Goal: Information Seeking & Learning: Find specific page/section

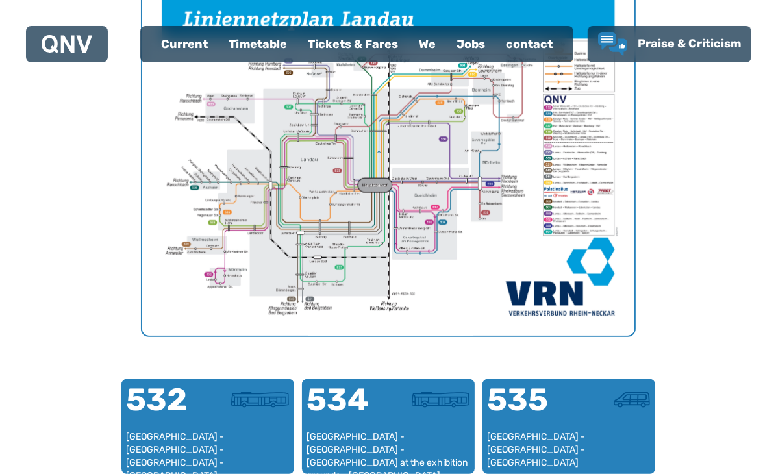
scroll to position [724, 0]
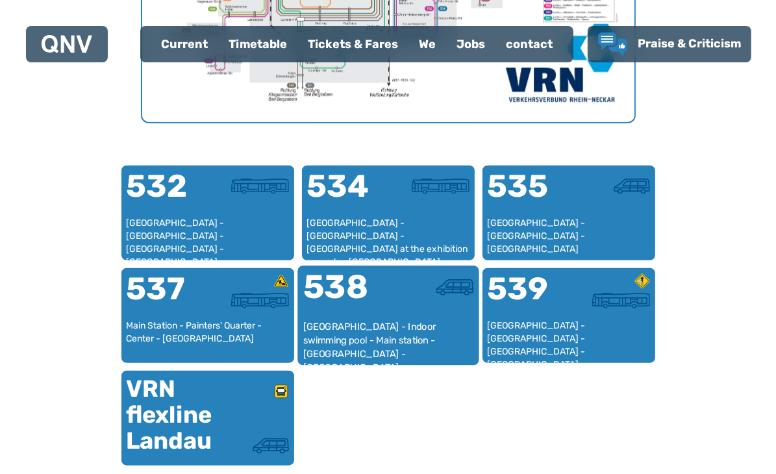
click at [366, 288] on font "538" at bounding box center [336, 286] width 66 height 39
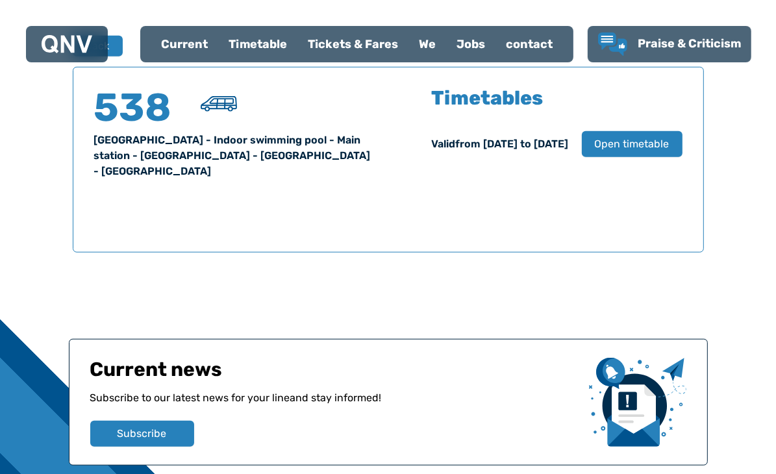
scroll to position [855, 0]
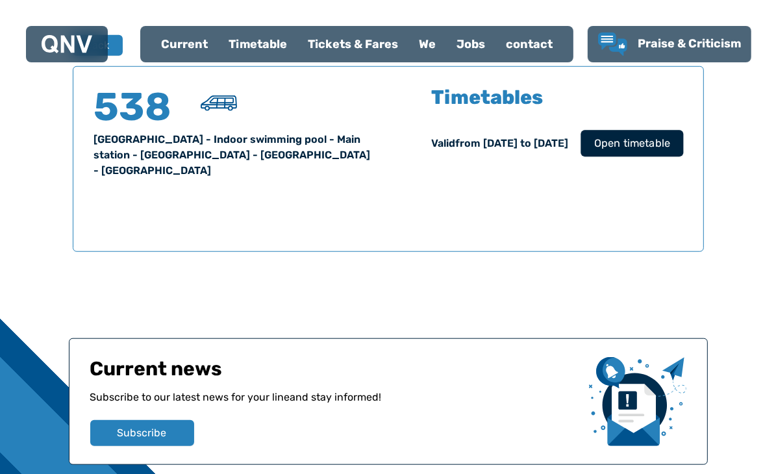
click at [639, 139] on font "Open timetable" at bounding box center [631, 143] width 76 height 12
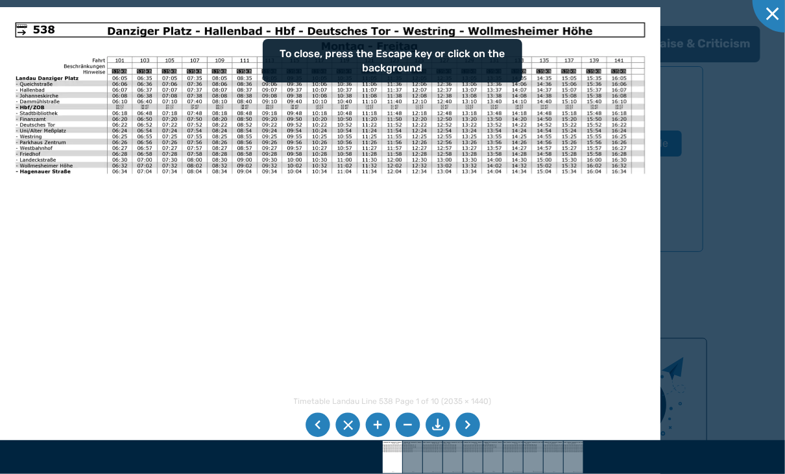
click at [376, 221] on img at bounding box center [330, 240] width 661 height 467
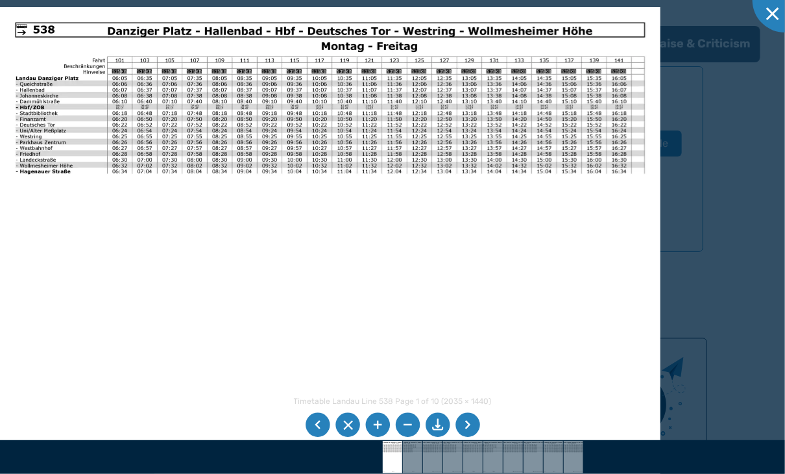
click at [473, 415] on li at bounding box center [468, 425] width 25 height 25
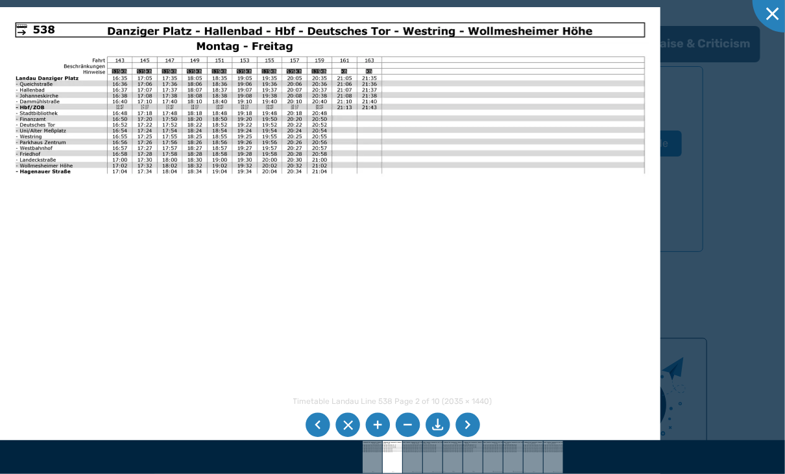
click at [462, 430] on li at bounding box center [468, 425] width 25 height 25
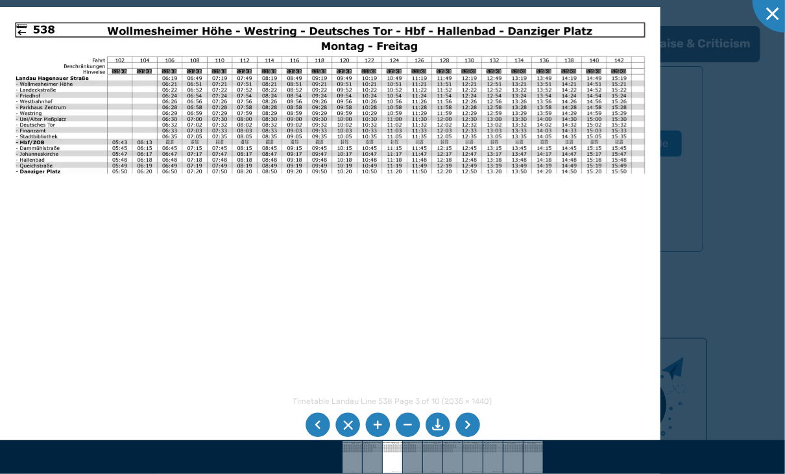
click at [462, 430] on li at bounding box center [468, 425] width 25 height 25
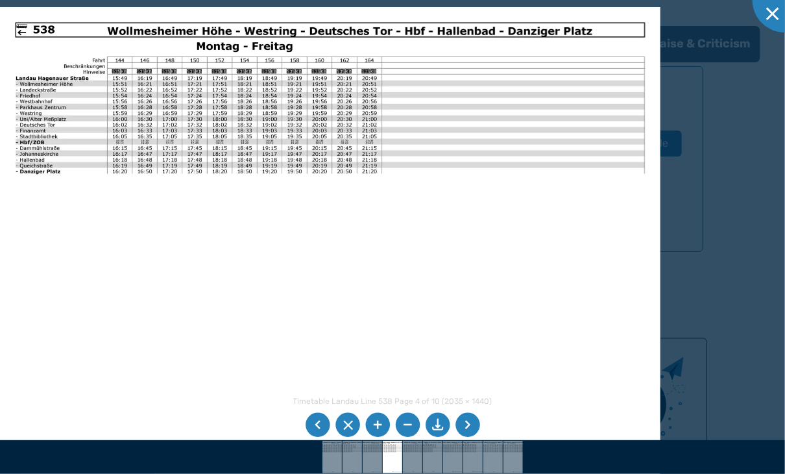
click at [462, 430] on li at bounding box center [468, 425] width 25 height 25
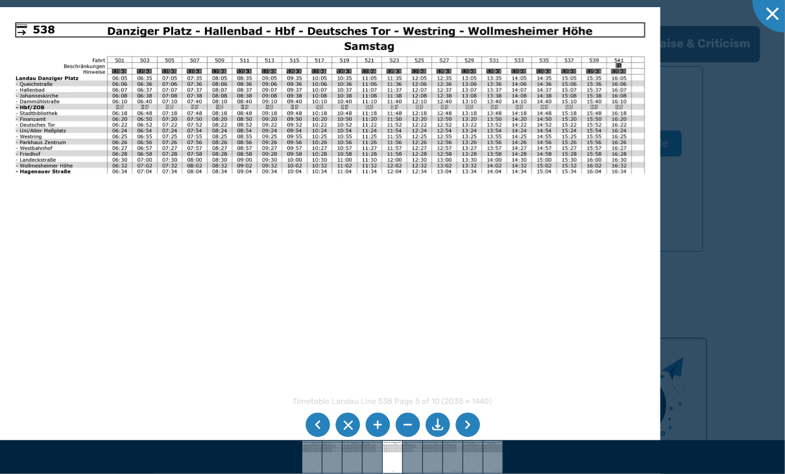
click at [462, 430] on li at bounding box center [468, 425] width 25 height 25
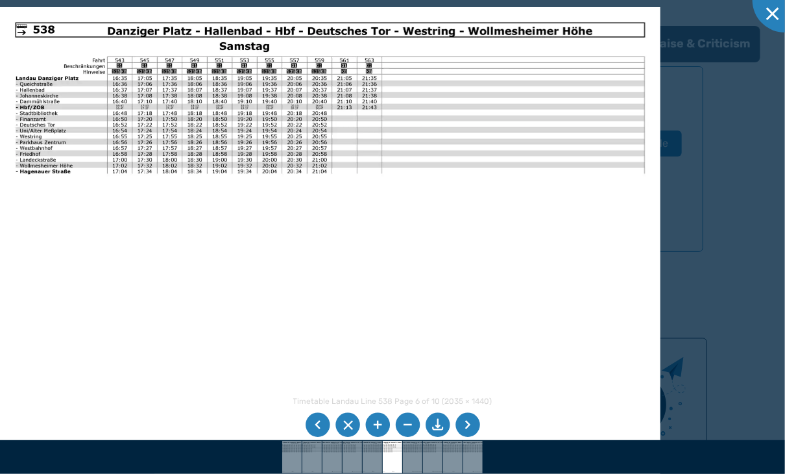
click at [462, 430] on li at bounding box center [468, 425] width 25 height 25
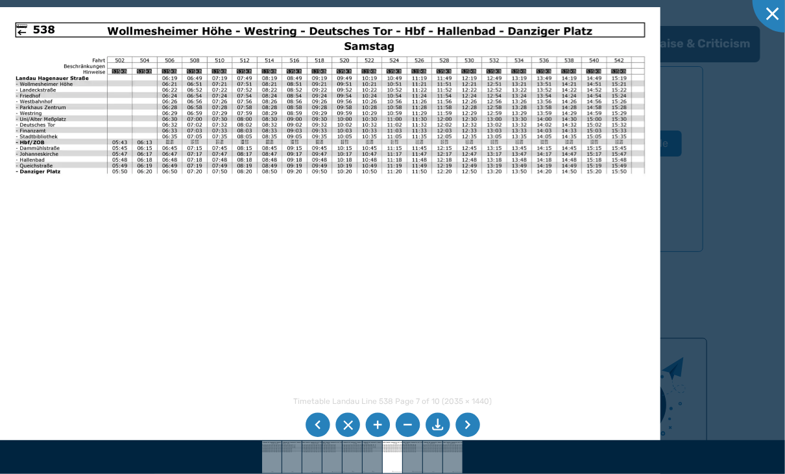
click at [462, 430] on li at bounding box center [468, 425] width 25 height 25
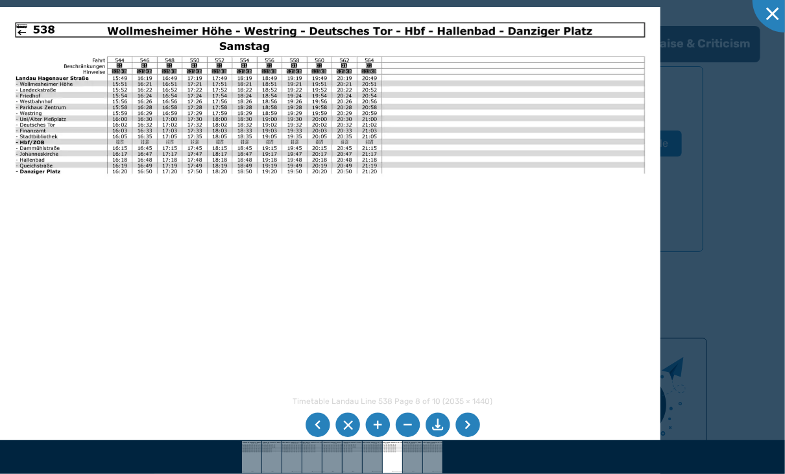
click at [462, 430] on li at bounding box center [468, 425] width 25 height 25
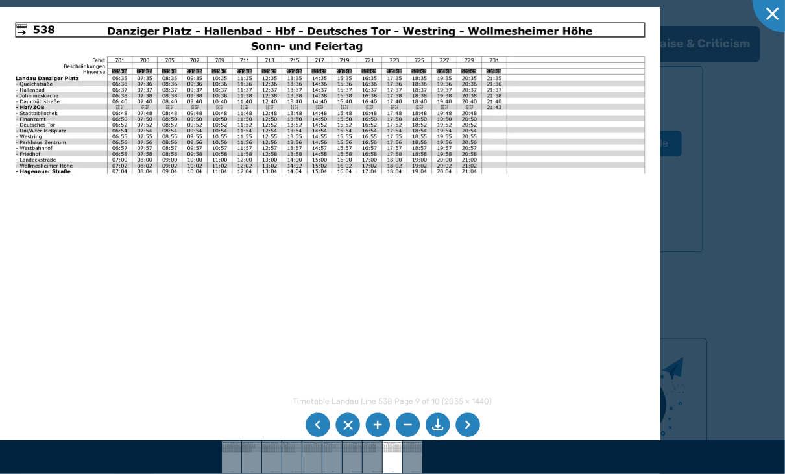
click at [463, 428] on li at bounding box center [468, 425] width 25 height 25
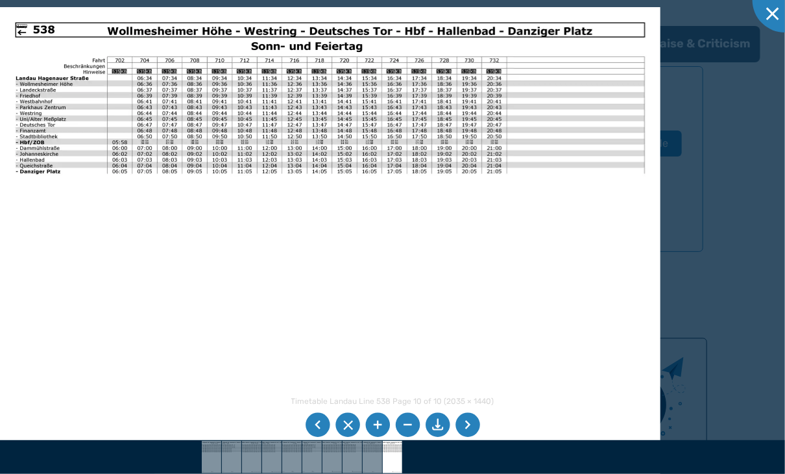
click at [463, 427] on li at bounding box center [468, 425] width 25 height 25
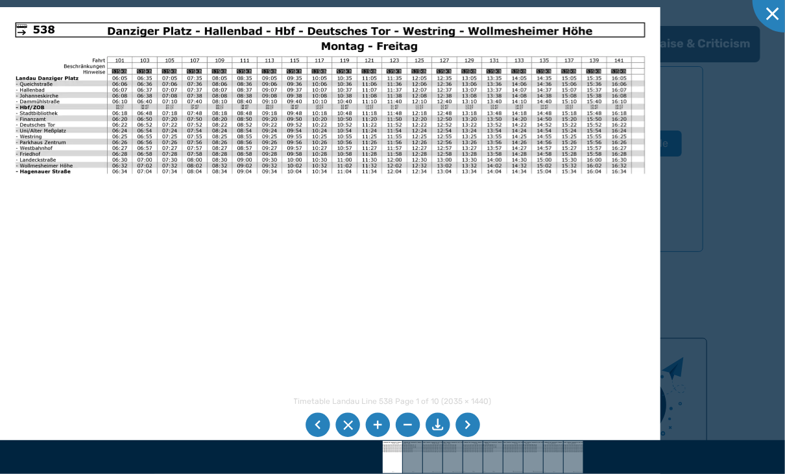
click at [469, 424] on li at bounding box center [468, 425] width 25 height 25
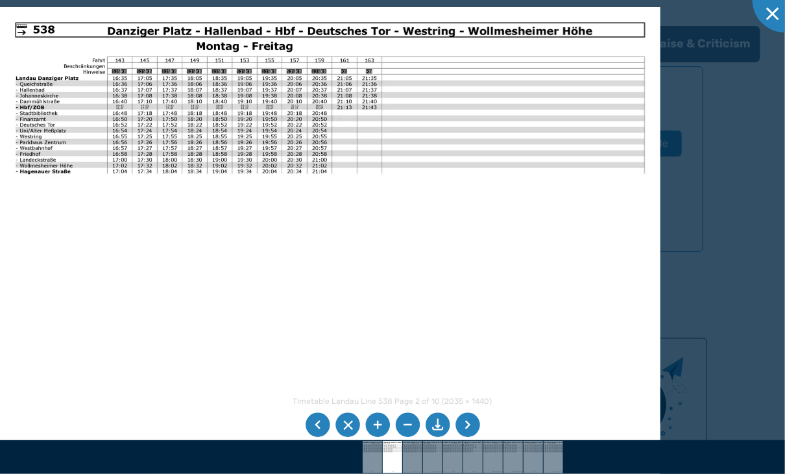
click at [469, 424] on li at bounding box center [468, 425] width 25 height 25
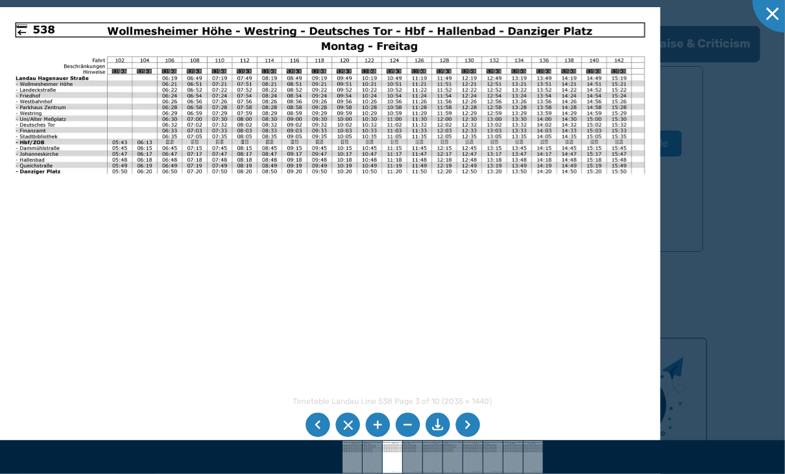
click at [469, 424] on li at bounding box center [468, 425] width 25 height 25
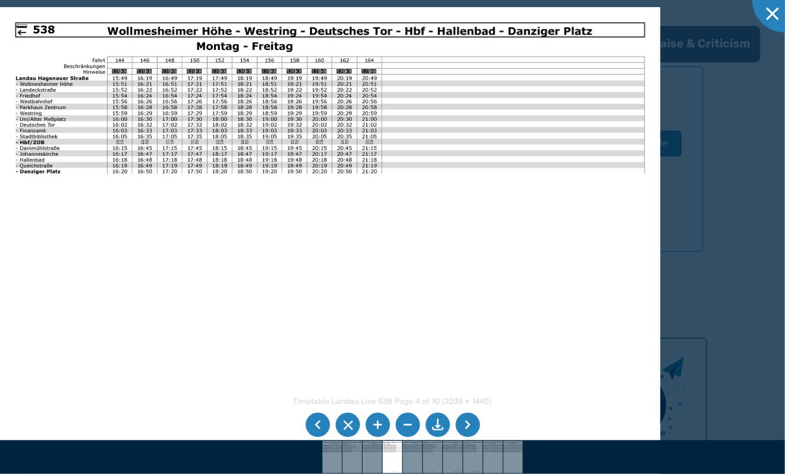
click at [469, 424] on li at bounding box center [468, 425] width 25 height 25
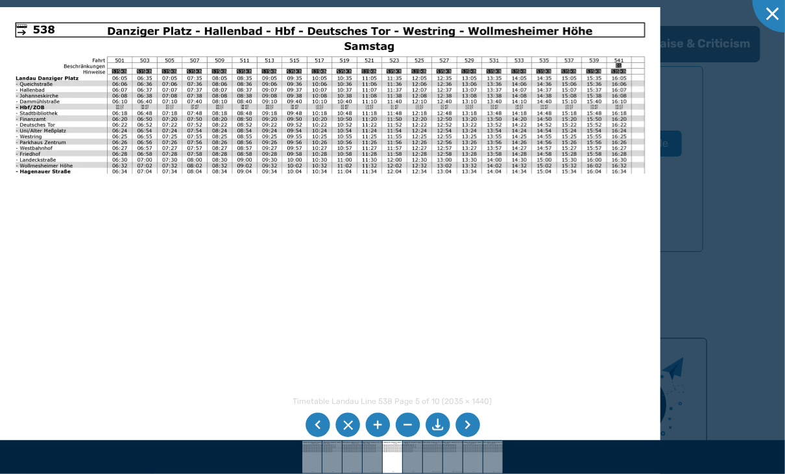
click at [469, 424] on li at bounding box center [468, 425] width 25 height 25
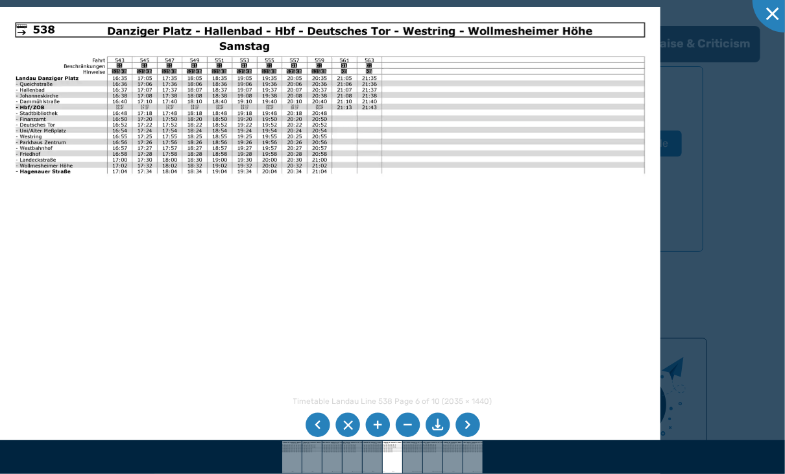
click at [469, 424] on li at bounding box center [468, 425] width 25 height 25
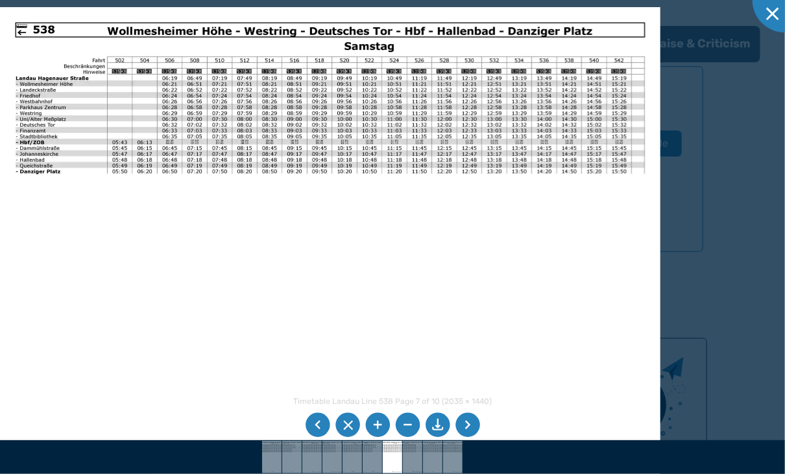
click at [469, 424] on li at bounding box center [468, 425] width 25 height 25
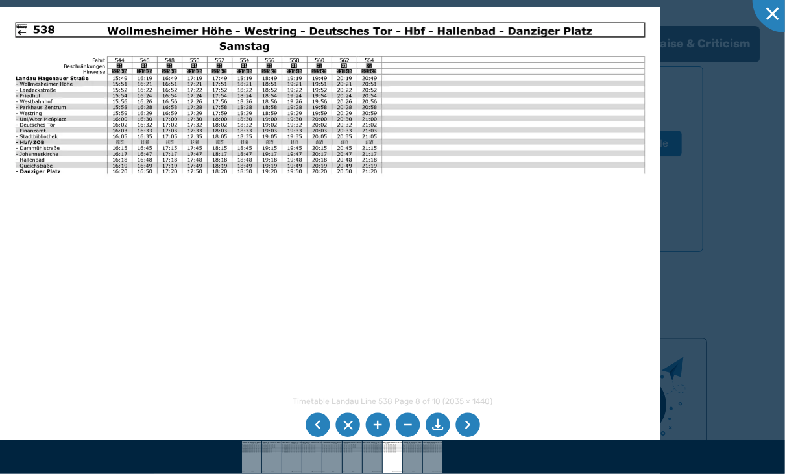
click at [469, 424] on li at bounding box center [468, 425] width 25 height 25
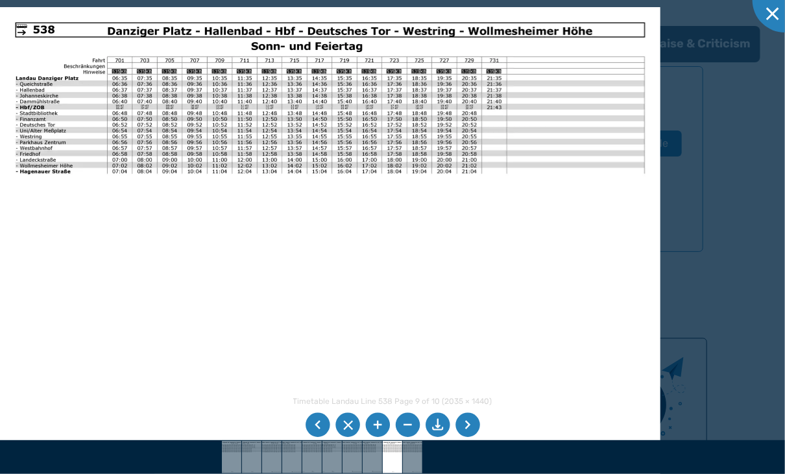
click at [371, 429] on li at bounding box center [377, 425] width 25 height 25
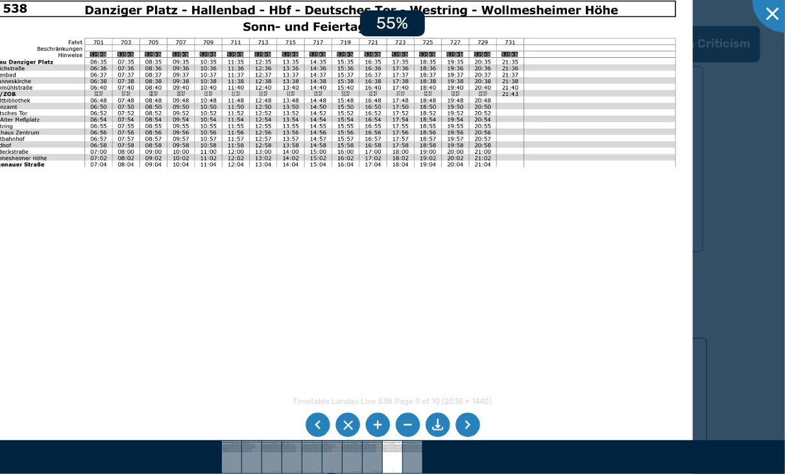
click at [373, 429] on li at bounding box center [377, 425] width 25 height 25
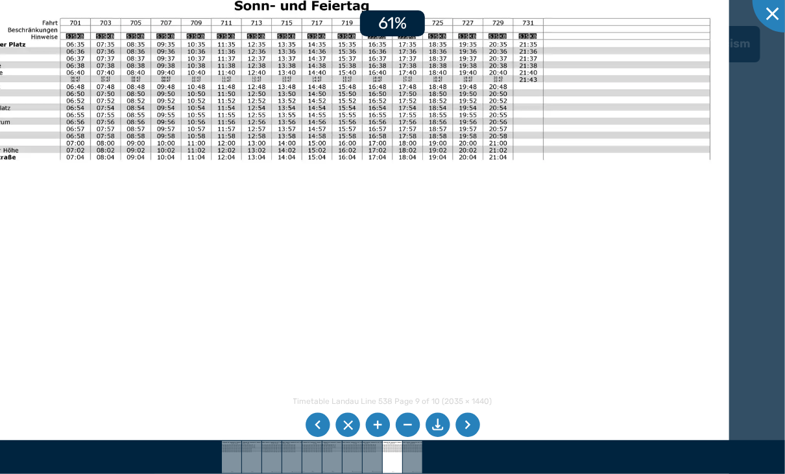
click at [373, 429] on li at bounding box center [377, 425] width 25 height 25
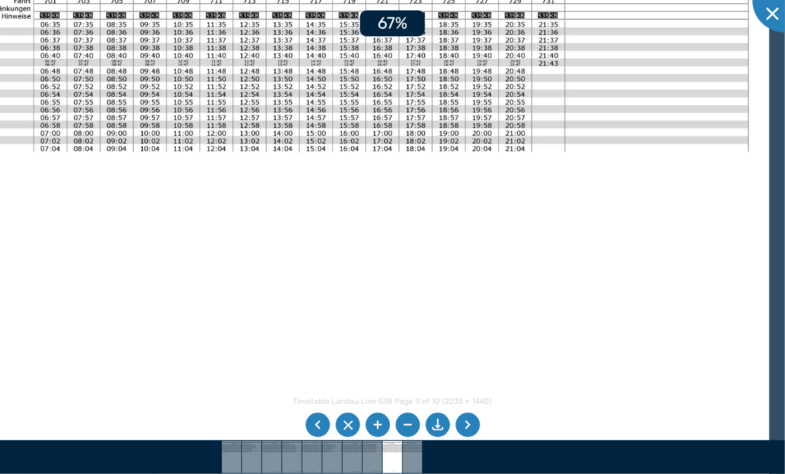
click at [373, 429] on li at bounding box center [377, 425] width 25 height 25
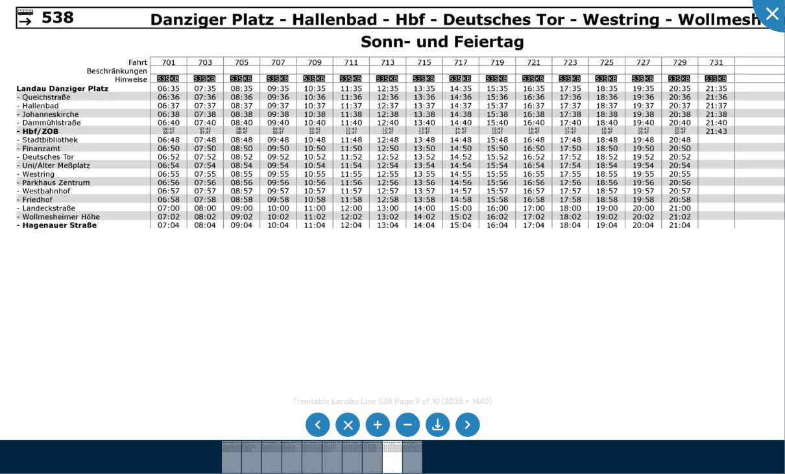
click at [370, 378] on img at bounding box center [477, 326] width 967 height 684
click at [769, 19] on div at bounding box center [785, 0] width 65 height 65
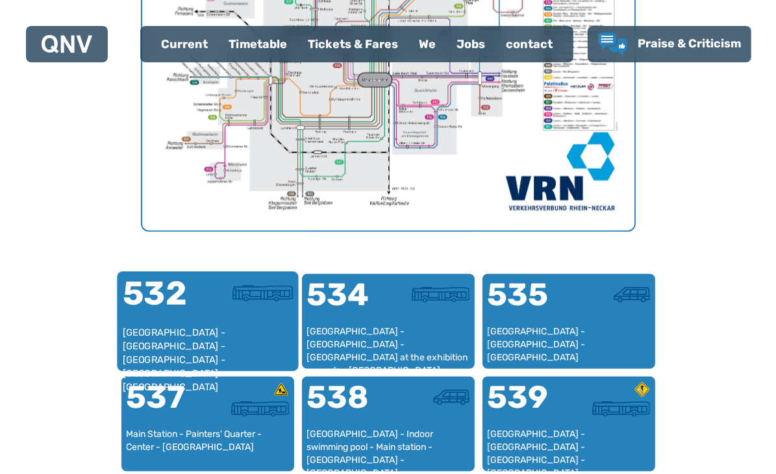
scroll to position [724, 0]
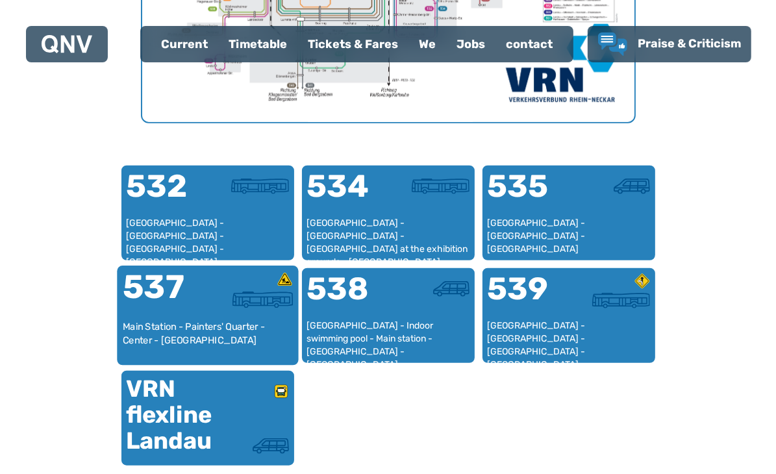
click at [208, 309] on div at bounding box center [250, 295] width 85 height 49
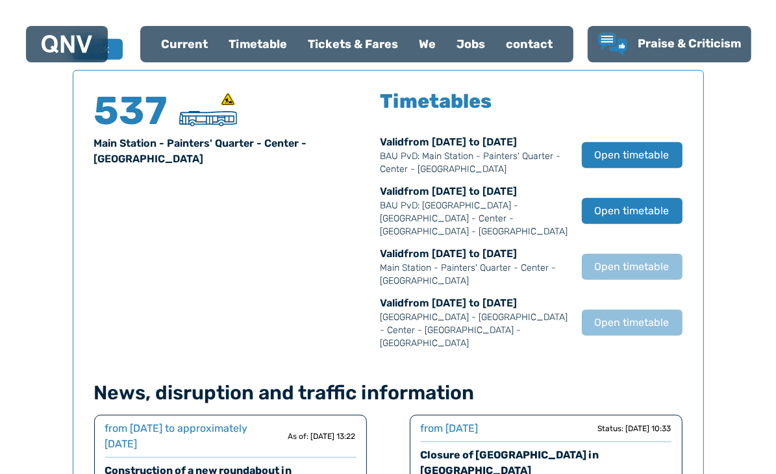
scroll to position [855, 0]
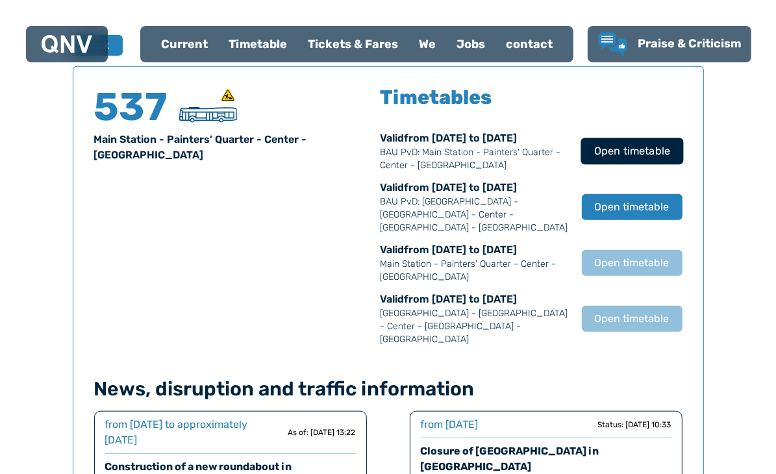
click at [606, 157] on font "Open timetable" at bounding box center [631, 151] width 76 height 12
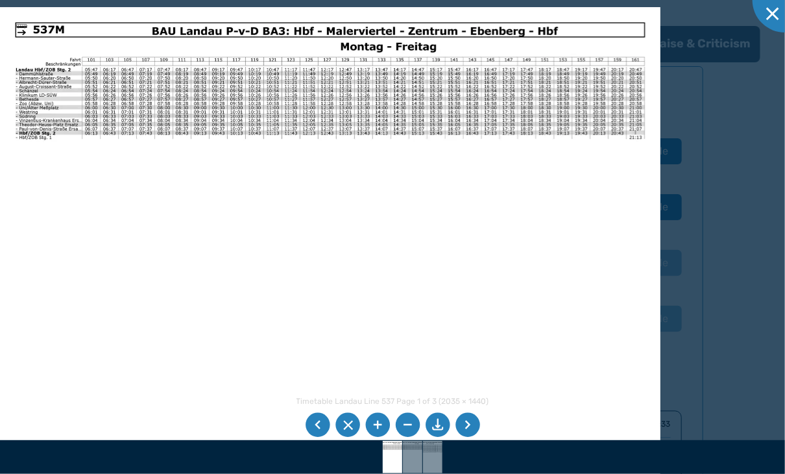
click at [728, 185] on div at bounding box center [392, 237] width 785 height 474
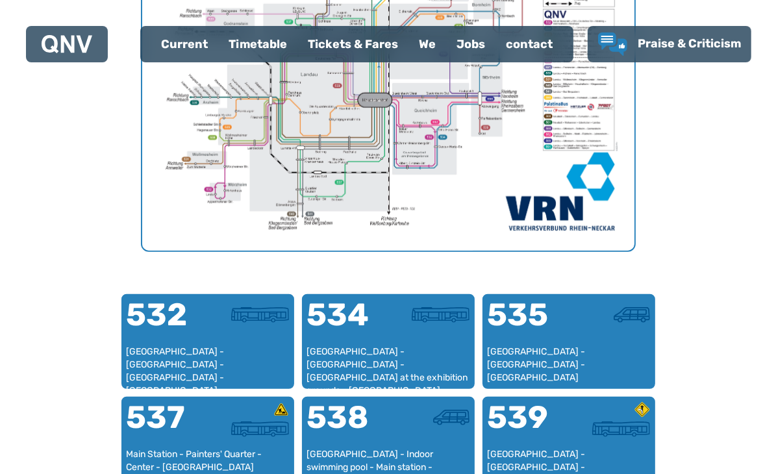
scroll to position [660, 0]
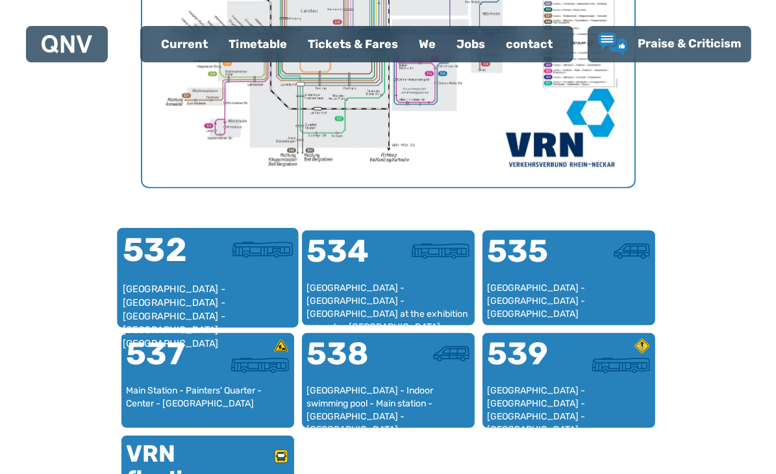
click at [174, 259] on font "532" at bounding box center [154, 249] width 64 height 39
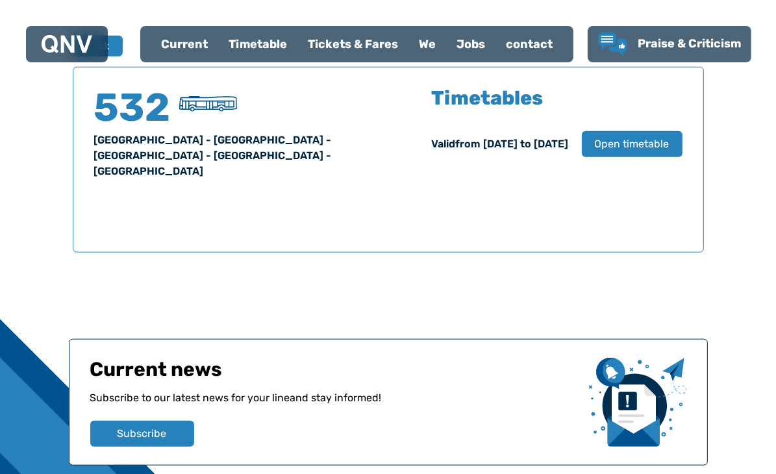
scroll to position [855, 0]
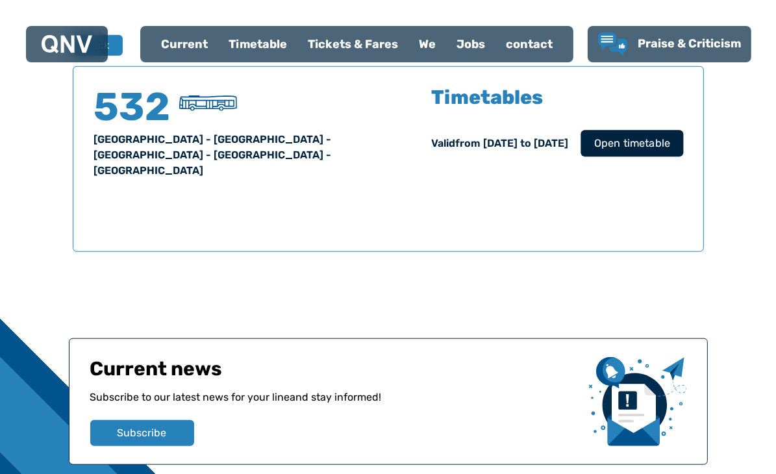
click at [613, 145] on font "Open timetable" at bounding box center [631, 143] width 76 height 12
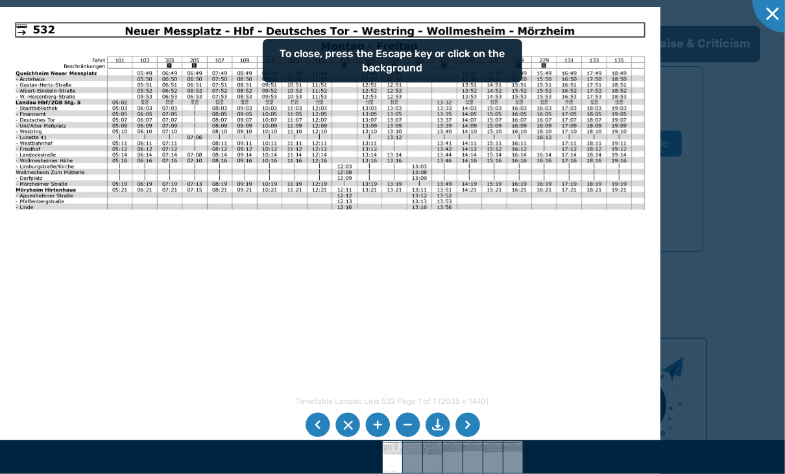
click at [463, 428] on li at bounding box center [468, 425] width 25 height 25
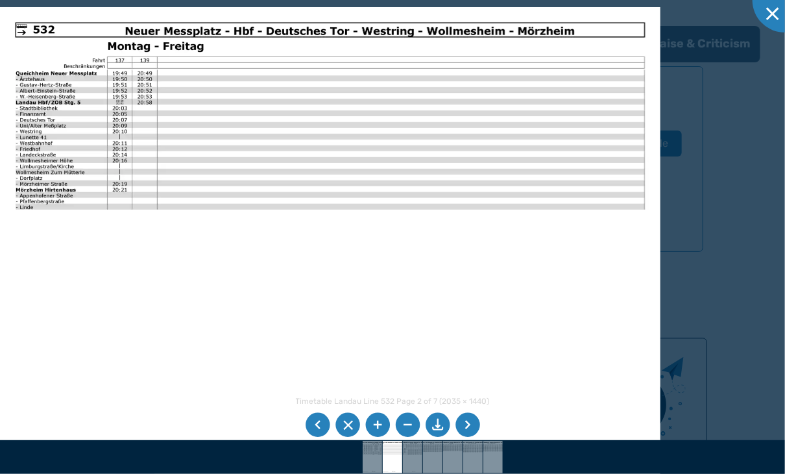
click at [463, 428] on li at bounding box center [468, 425] width 25 height 25
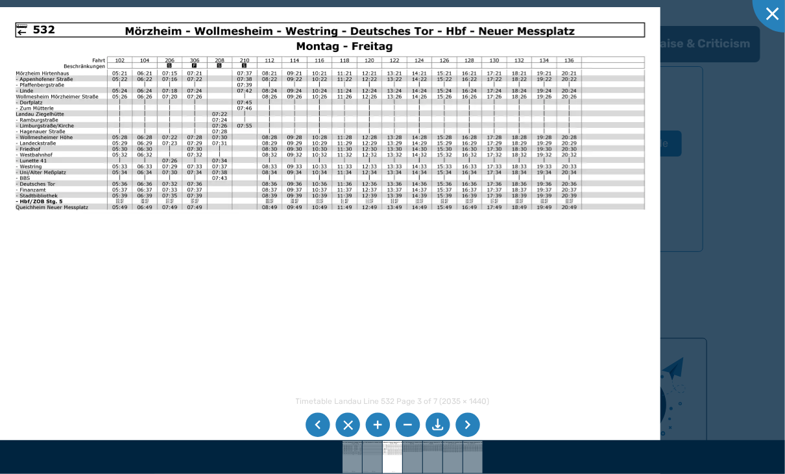
click at [463, 428] on li at bounding box center [468, 425] width 25 height 25
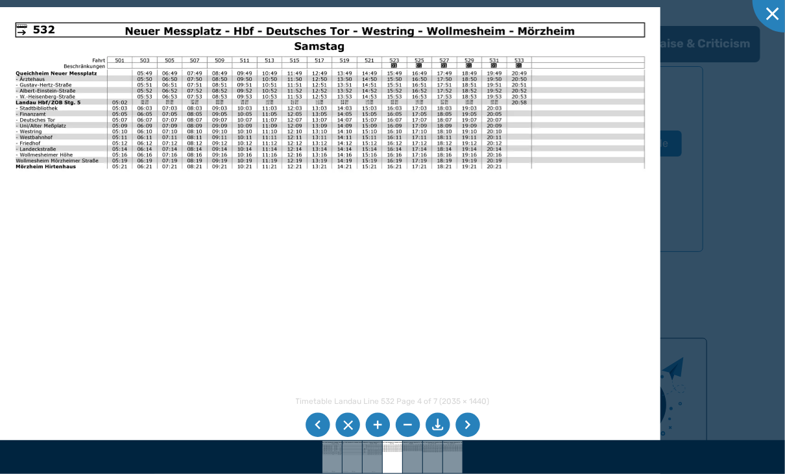
click at [463, 428] on li at bounding box center [468, 425] width 25 height 25
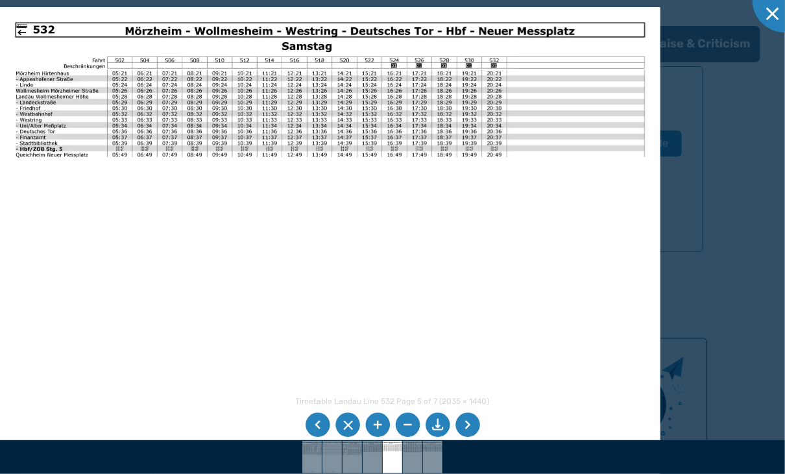
click at [463, 428] on li at bounding box center [468, 425] width 25 height 25
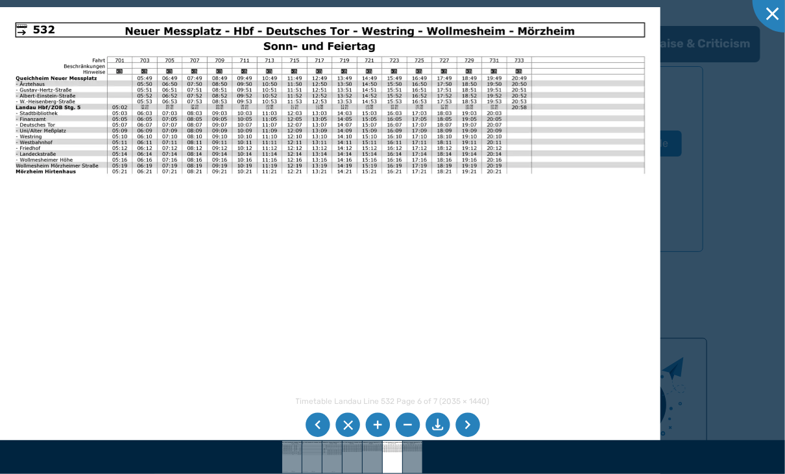
click at [376, 431] on li at bounding box center [377, 425] width 25 height 25
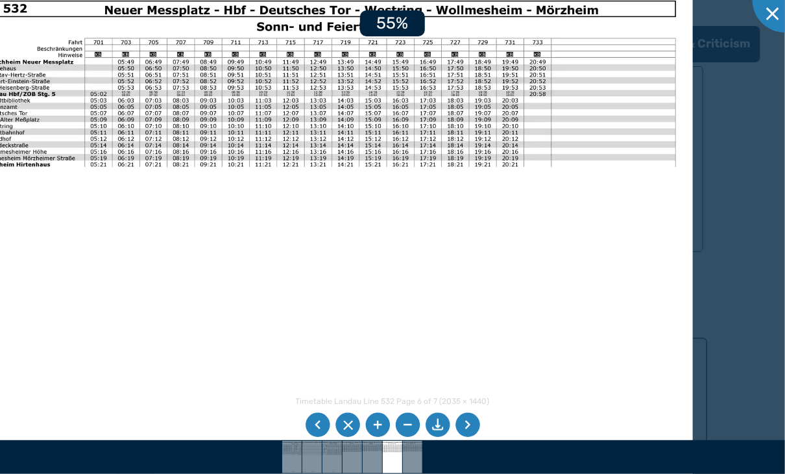
click at [376, 431] on li at bounding box center [377, 425] width 25 height 25
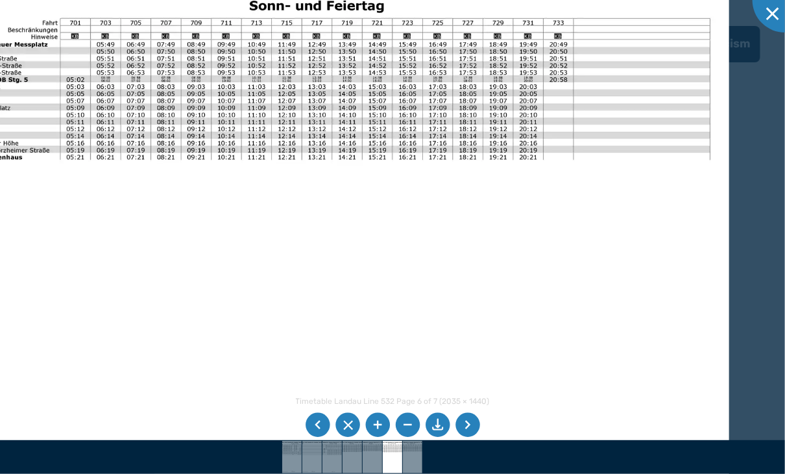
click at [757, 120] on div at bounding box center [392, 237] width 785 height 474
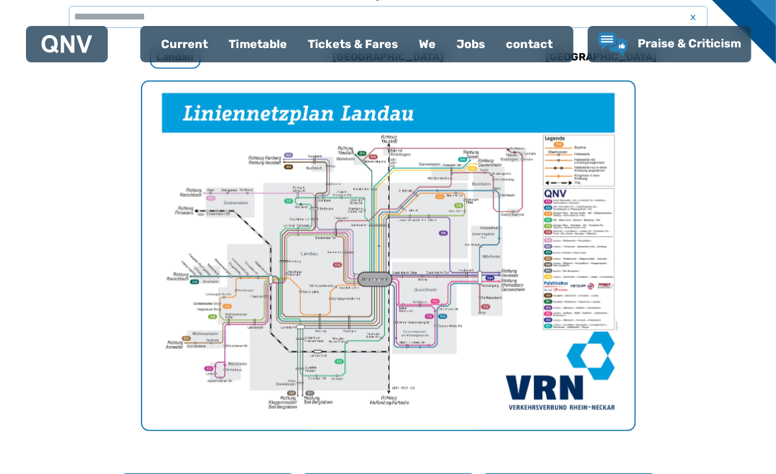
scroll to position [400, 0]
